Goal: Information Seeking & Learning: Find specific fact

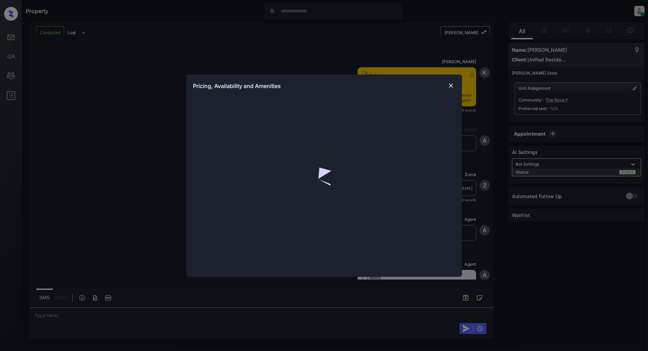
scroll to position [1832, 0]
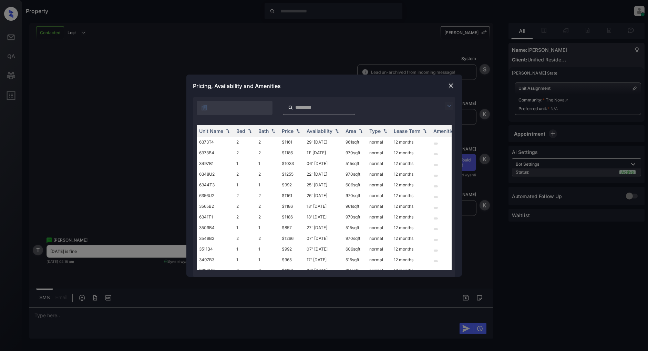
click at [450, 108] on img at bounding box center [449, 106] width 8 height 8
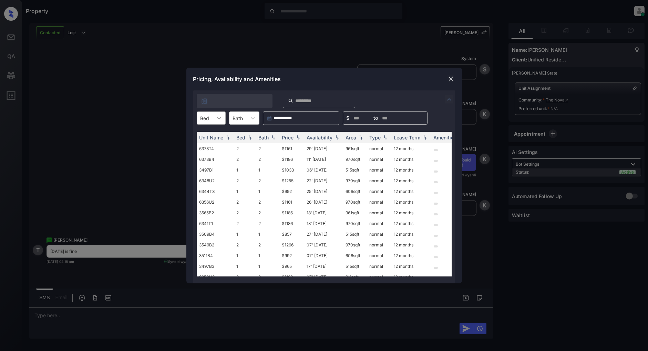
click at [216, 120] on icon at bounding box center [219, 117] width 7 height 7
click at [211, 135] on div "1" at bounding box center [211, 135] width 29 height 12
click at [296, 138] on img at bounding box center [298, 137] width 7 height 5
drag, startPoint x: 299, startPoint y: 146, endPoint x: 267, endPoint y: 156, distance: 33.5
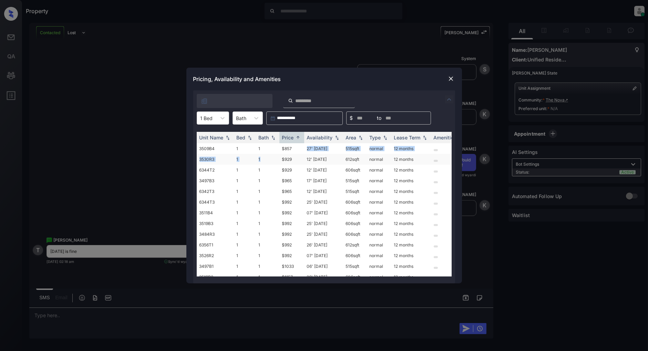
click at [267, 156] on tbody "3509B4 1 1 $857 27' [DATE] 515 sqft normal 12 months 3530R3 1 1 $929 12' [DATE]…" at bounding box center [377, 212] width 360 height 139
click at [267, 156] on td "1" at bounding box center [267, 159] width 23 height 11
drag, startPoint x: 299, startPoint y: 148, endPoint x: 280, endPoint y: 149, distance: 19.0
click at [280, 149] on td "$857" at bounding box center [292, 148] width 25 height 11
copy td "$857"
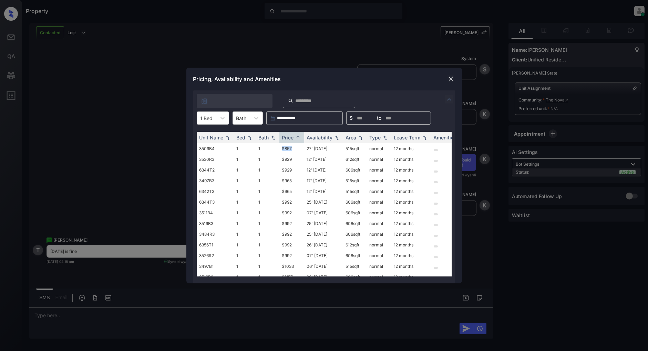
click at [449, 79] on img at bounding box center [451, 78] width 7 height 7
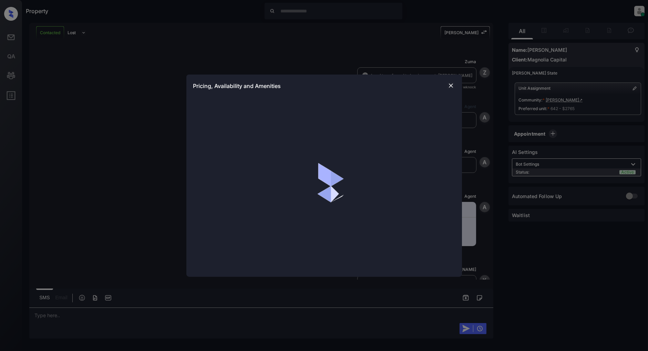
scroll to position [374, 0]
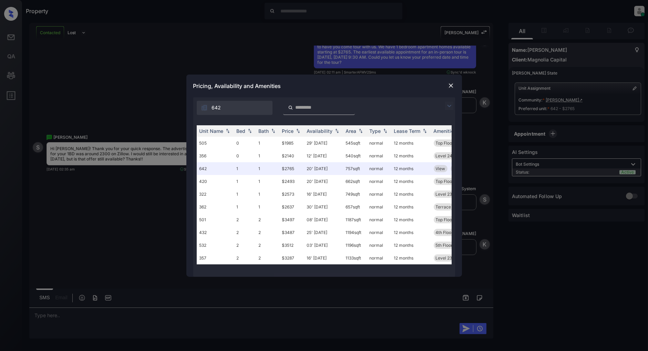
click at [112, 221] on div "**********" at bounding box center [324, 175] width 648 height 351
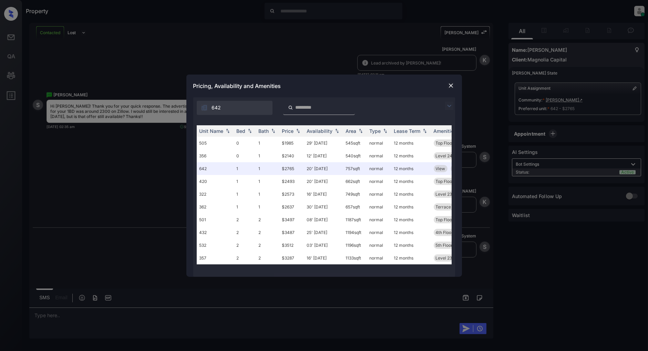
scroll to position [419, 0]
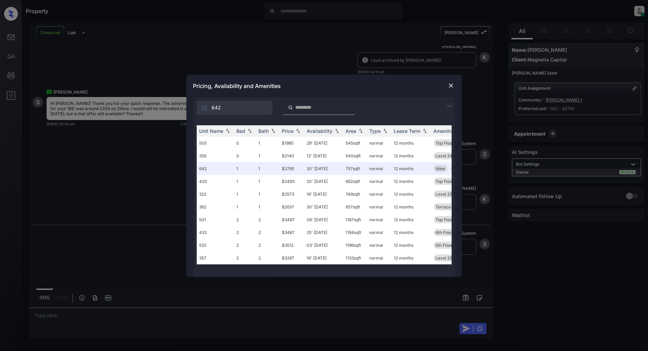
click at [449, 84] on img at bounding box center [451, 85] width 7 height 7
